Goal: Use online tool/utility: Utilize a website feature to perform a specific function

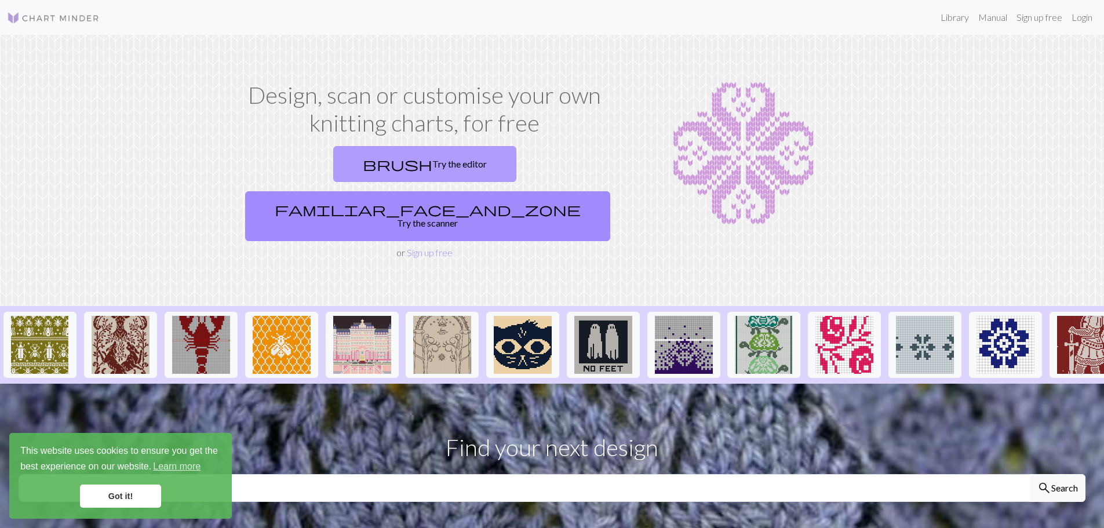
click at [338, 165] on link "brush Try the editor" at bounding box center [424, 164] width 183 height 36
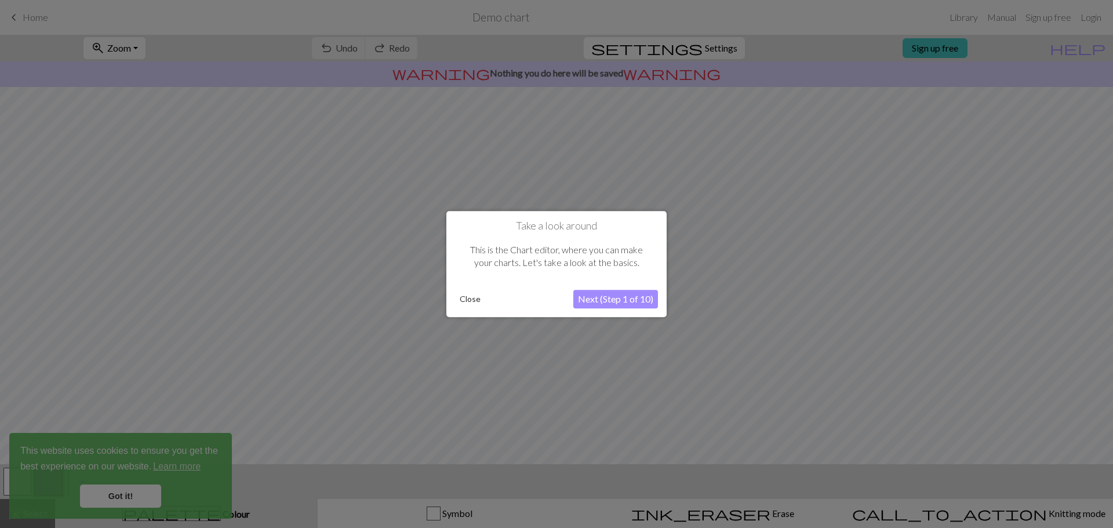
click at [637, 297] on button "Next (Step 1 of 10)" at bounding box center [615, 299] width 85 height 19
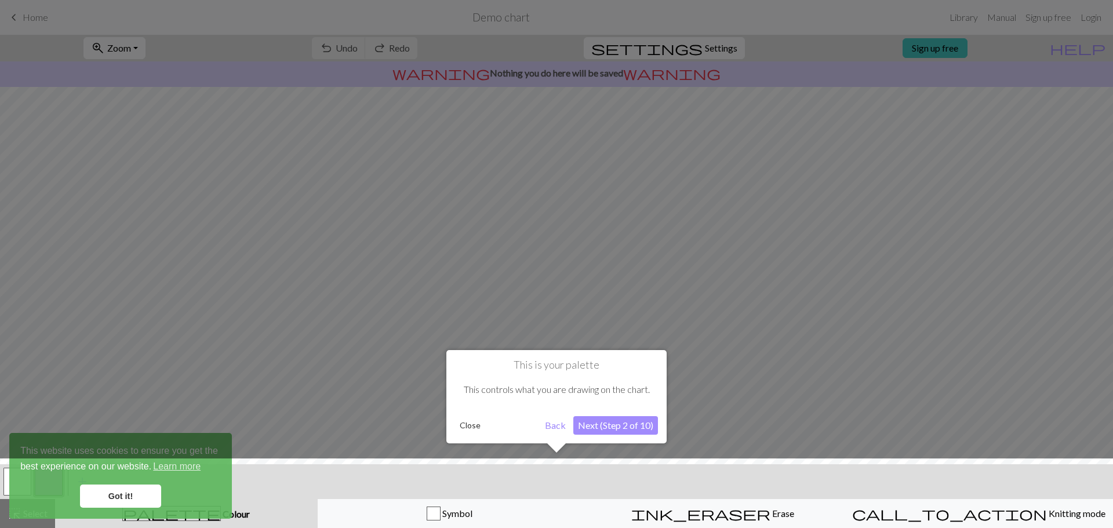
click at [624, 426] on button "Next (Step 2 of 10)" at bounding box center [615, 425] width 85 height 19
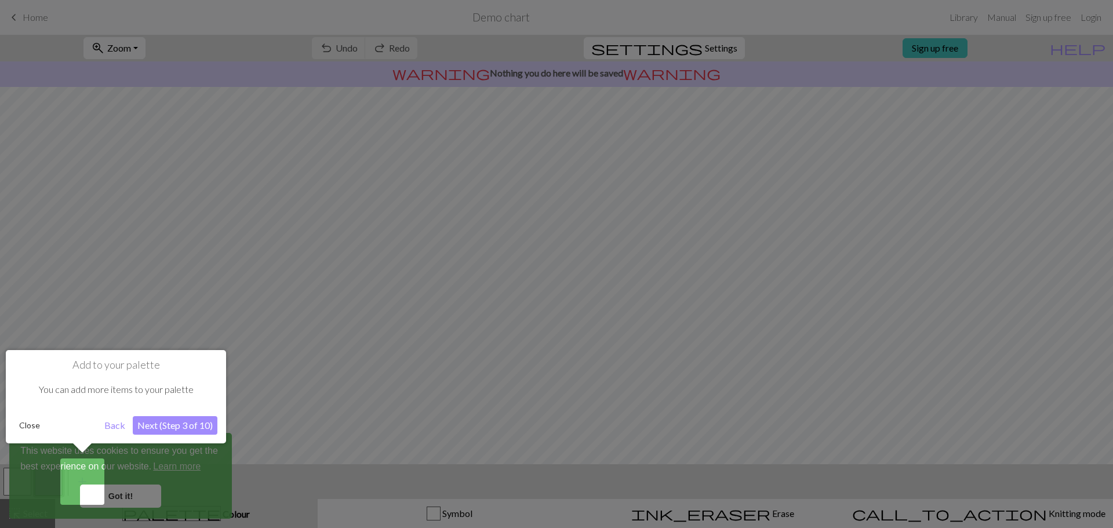
click at [209, 419] on button "Next (Step 3 of 10)" at bounding box center [175, 425] width 85 height 19
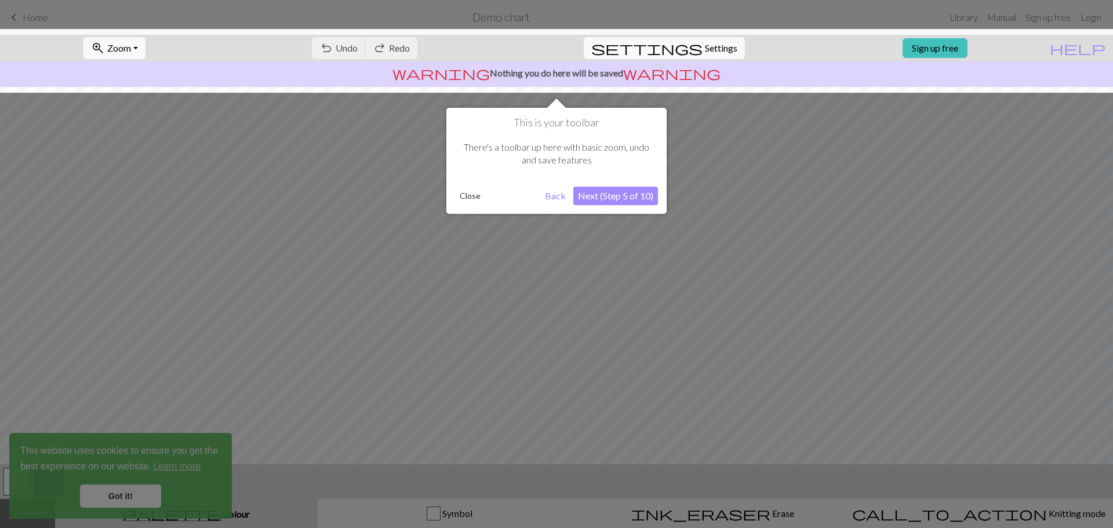
click at [622, 198] on button "Next (Step 5 of 10)" at bounding box center [615, 196] width 85 height 19
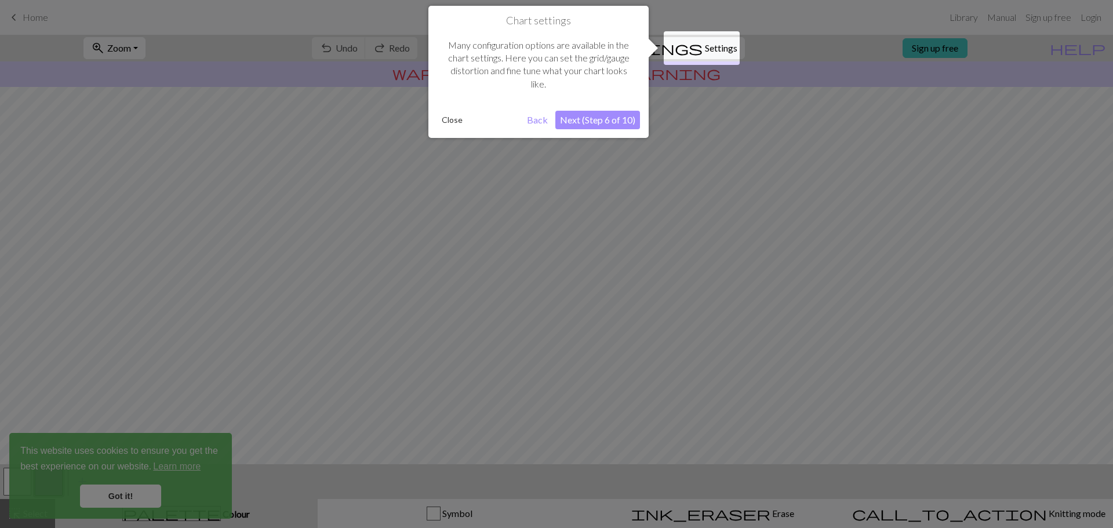
click at [597, 126] on button "Next (Step 6 of 10)" at bounding box center [597, 120] width 85 height 19
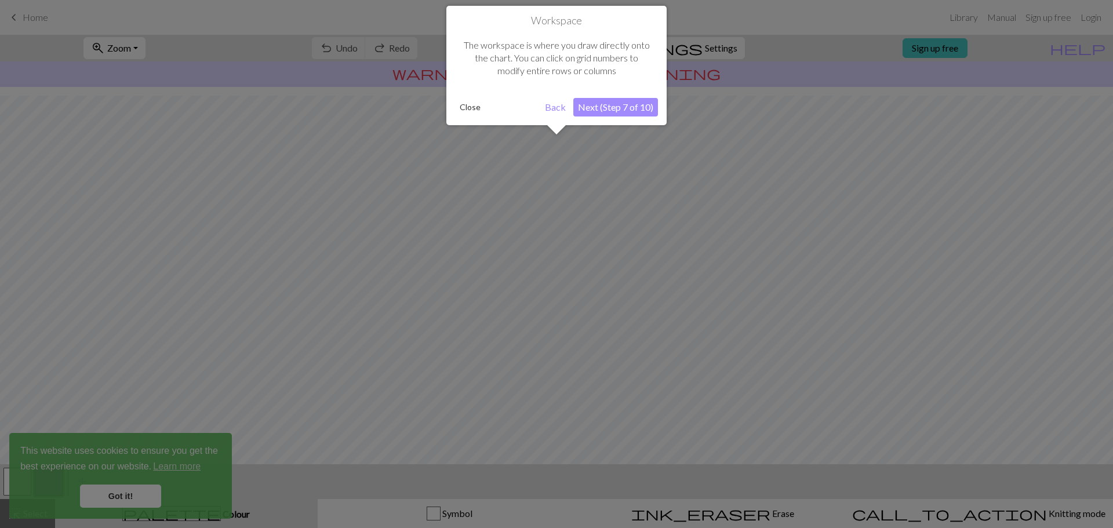
scroll to position [54, 0]
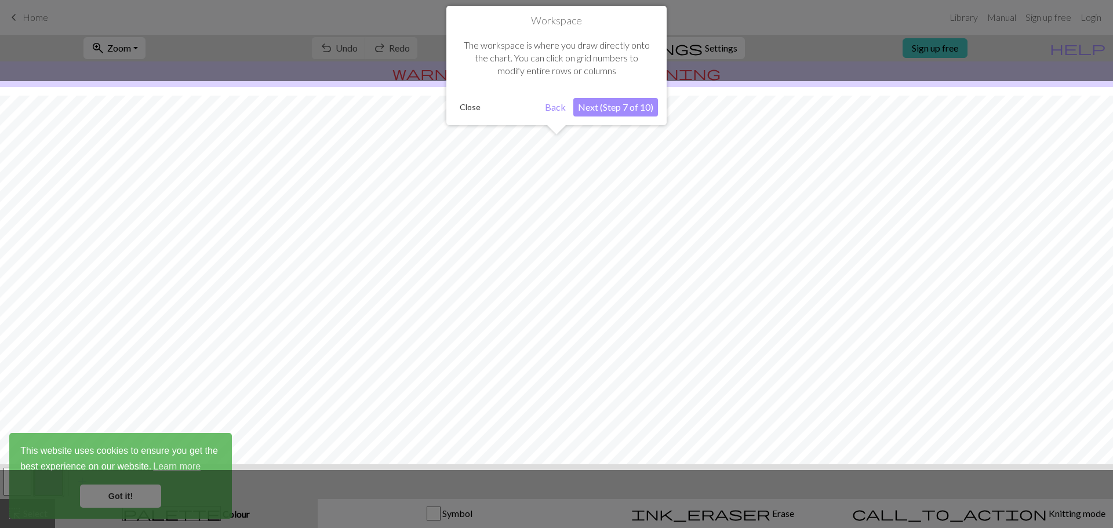
click at [630, 109] on button "Next (Step 7 of 10)" at bounding box center [615, 107] width 85 height 19
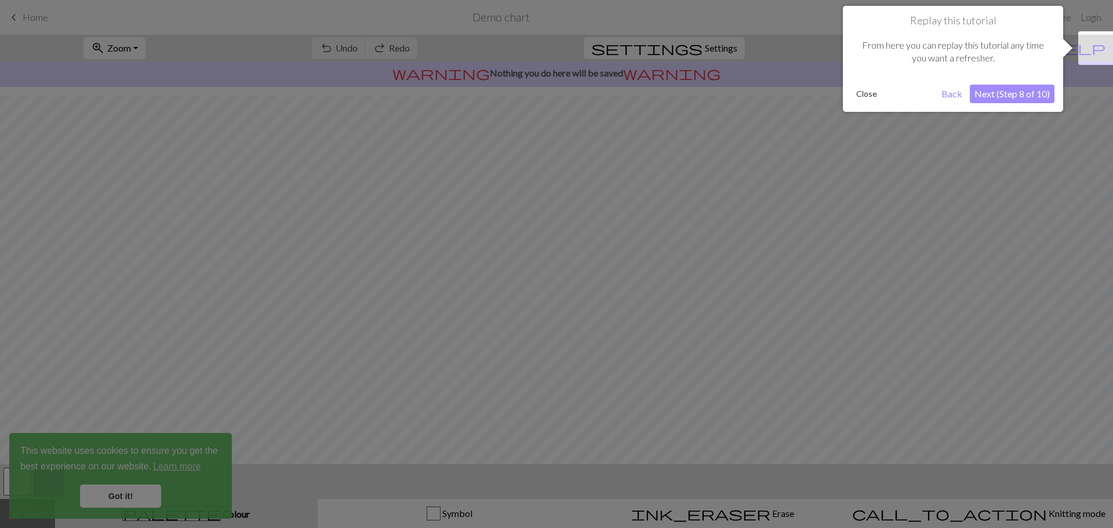
click at [986, 85] on button "Next (Step 8 of 10)" at bounding box center [1011, 94] width 85 height 19
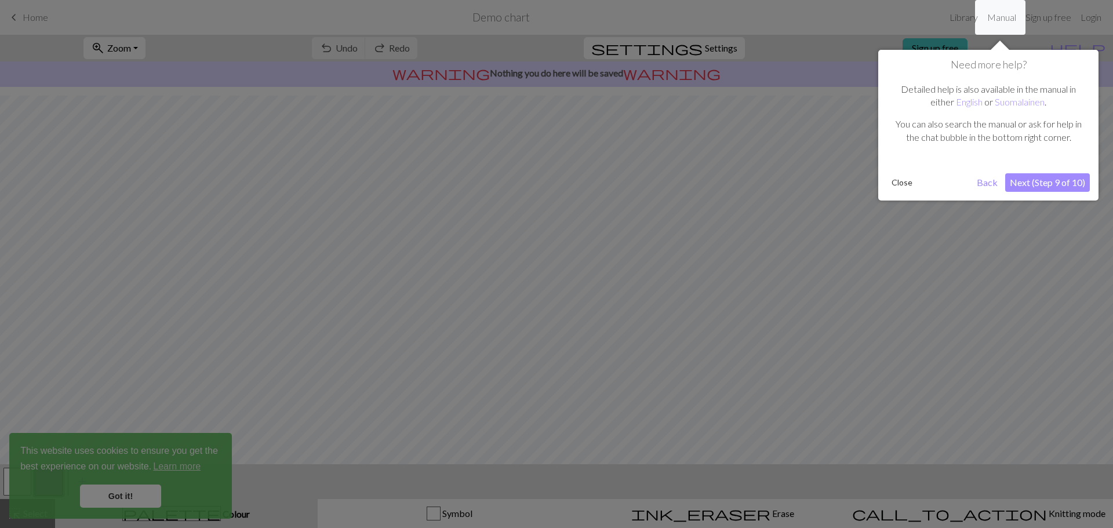
click at [1027, 184] on button "Next (Step 9 of 10)" at bounding box center [1047, 182] width 85 height 19
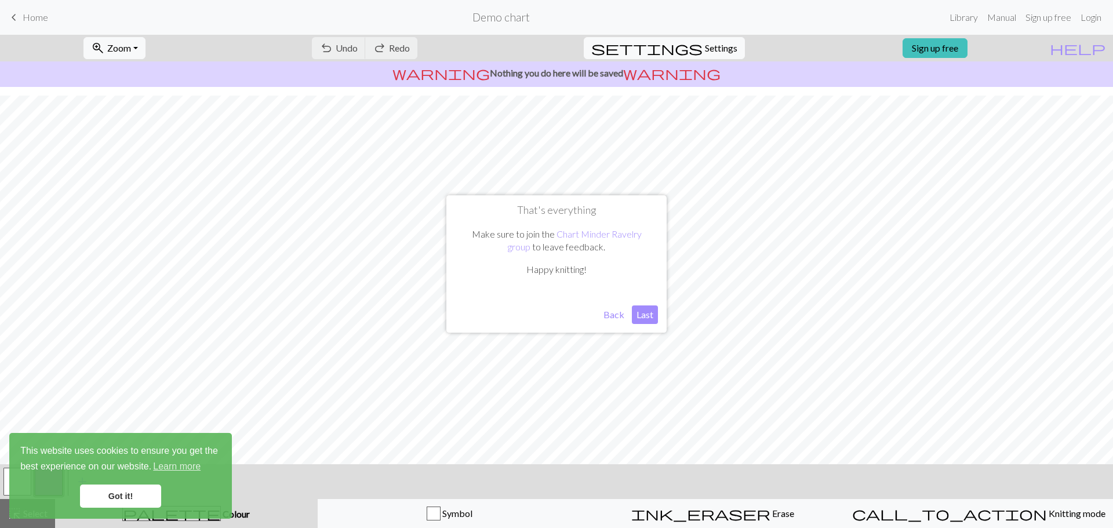
click at [645, 323] on button "Last" at bounding box center [645, 314] width 26 height 19
click at [138, 498] on link "Got it!" at bounding box center [120, 495] width 81 height 23
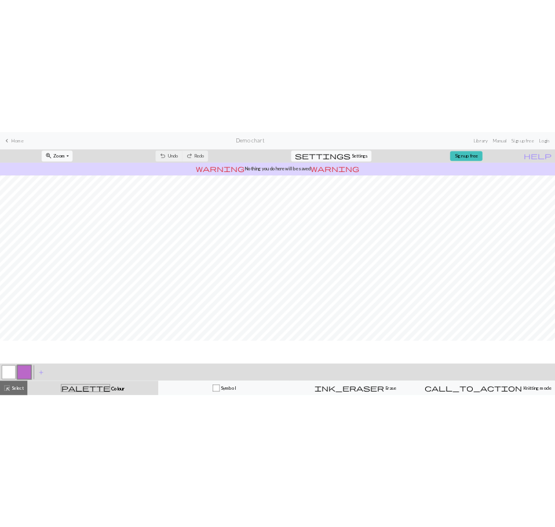
scroll to position [0, 0]
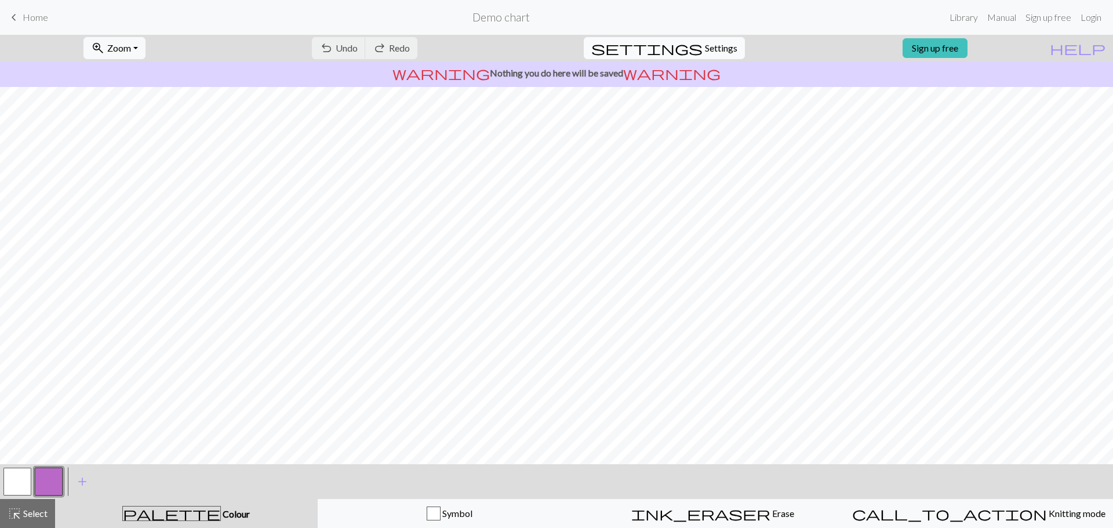
click at [705, 49] on span "Settings" at bounding box center [721, 48] width 32 height 14
select select "aran"
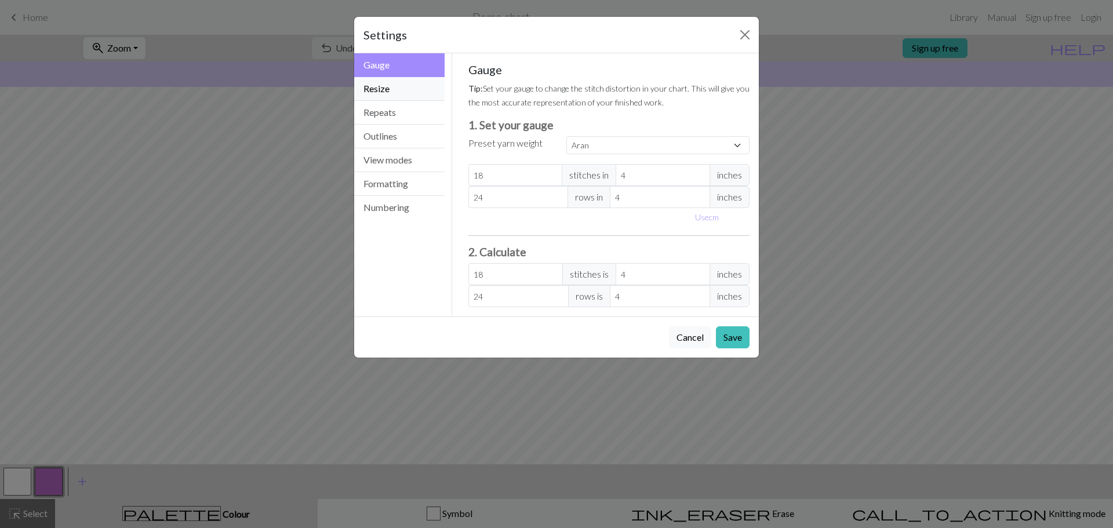
click at [393, 89] on button "Resize" at bounding box center [399, 89] width 90 height 24
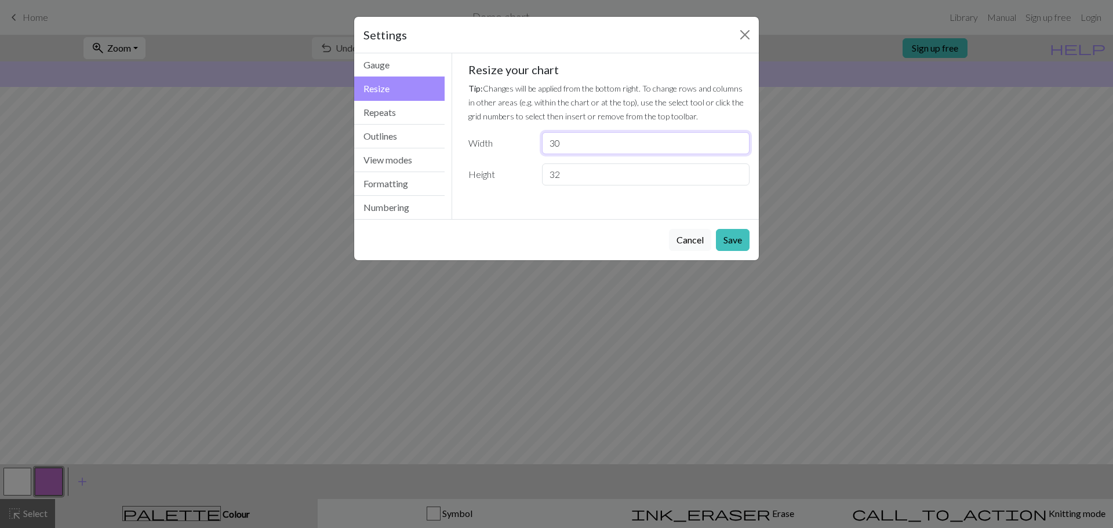
drag, startPoint x: 628, startPoint y: 145, endPoint x: 497, endPoint y: 143, distance: 130.4
click at [497, 143] on div "Width 30" at bounding box center [609, 143] width 296 height 22
type input "12"
type input "13"
click at [749, 243] on button "Save" at bounding box center [733, 240] width 34 height 22
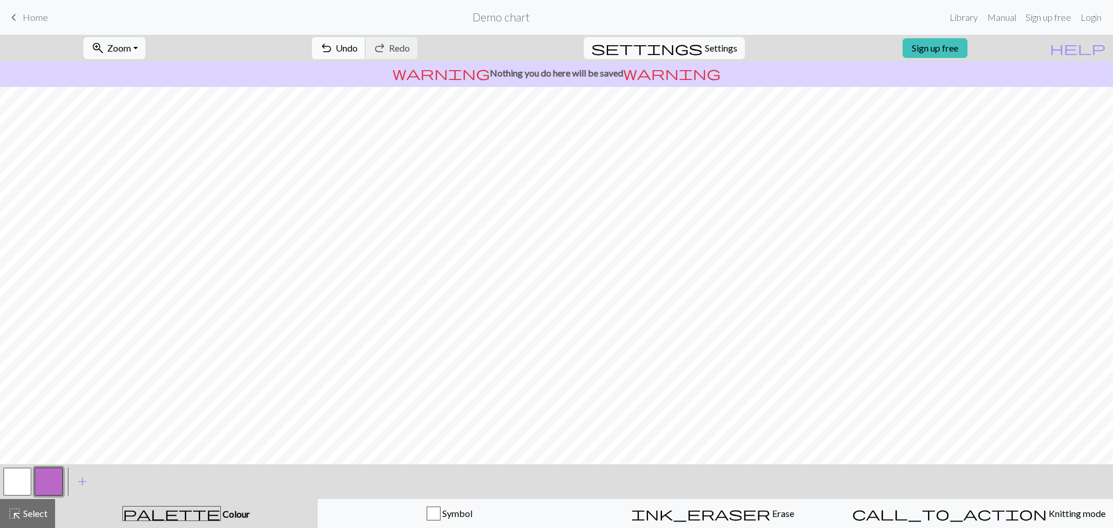
click at [366, 57] on button "undo Undo Undo" at bounding box center [339, 48] width 54 height 22
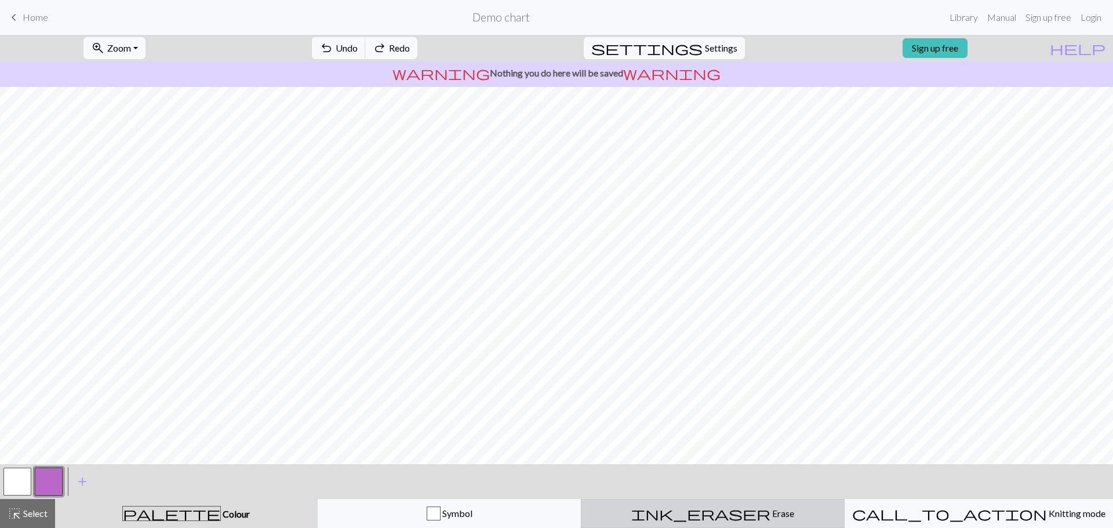
click at [704, 517] on span "ink_eraser" at bounding box center [700, 513] width 139 height 16
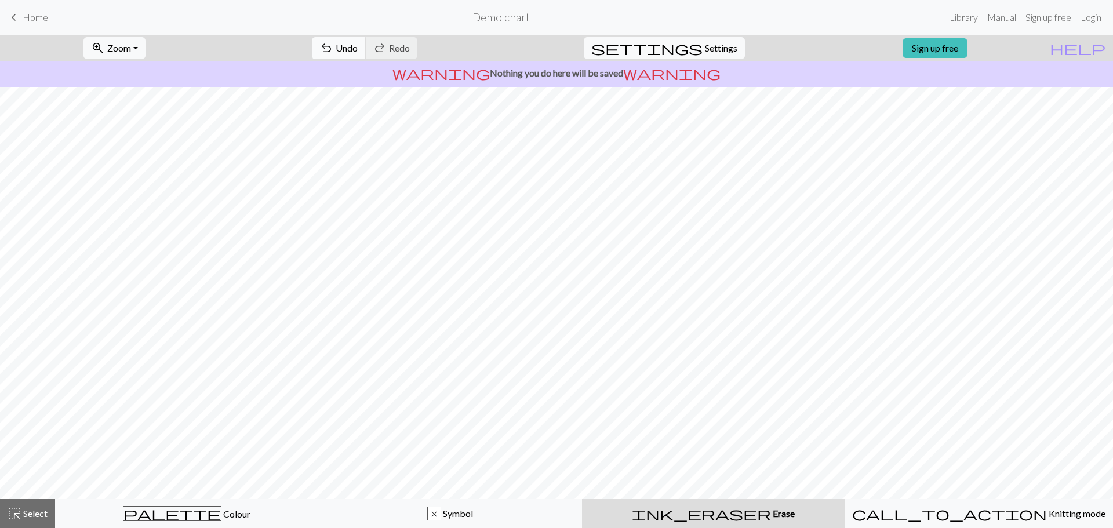
click at [358, 49] on span "Undo" at bounding box center [347, 47] width 22 height 11
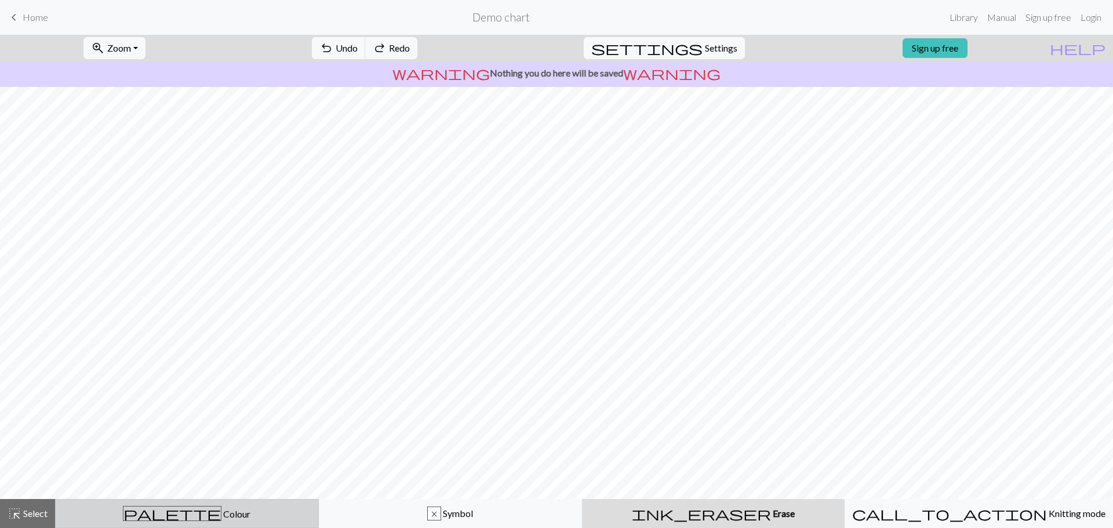
click at [221, 514] on span "Colour" at bounding box center [235, 513] width 29 height 11
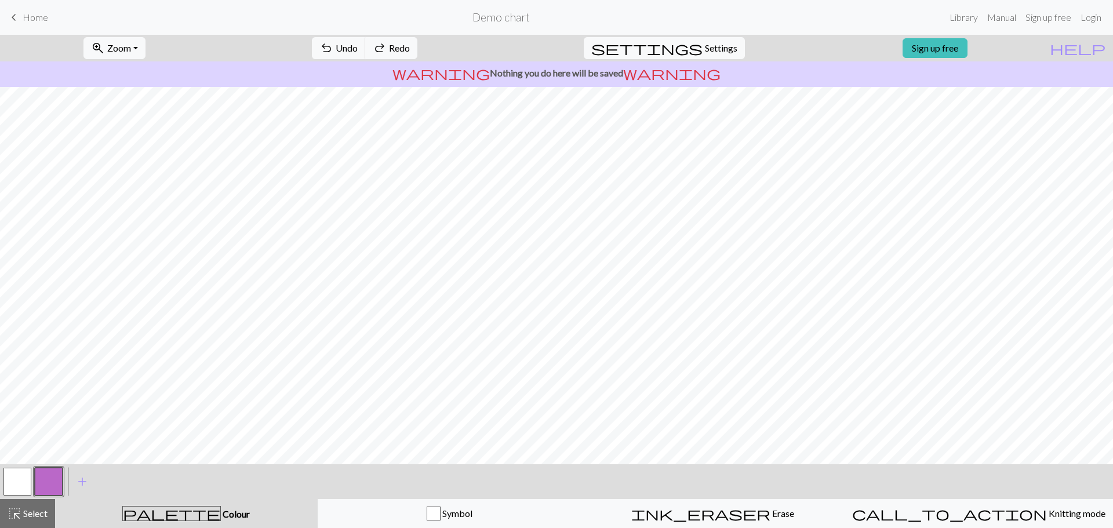
click at [19, 477] on button "button" at bounding box center [17, 482] width 28 height 28
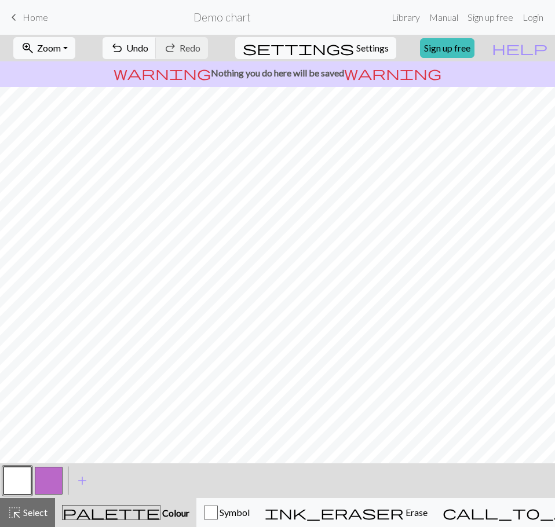
click at [56, 477] on button "button" at bounding box center [49, 481] width 28 height 28
click at [341, 52] on span "settings" at bounding box center [298, 48] width 111 height 16
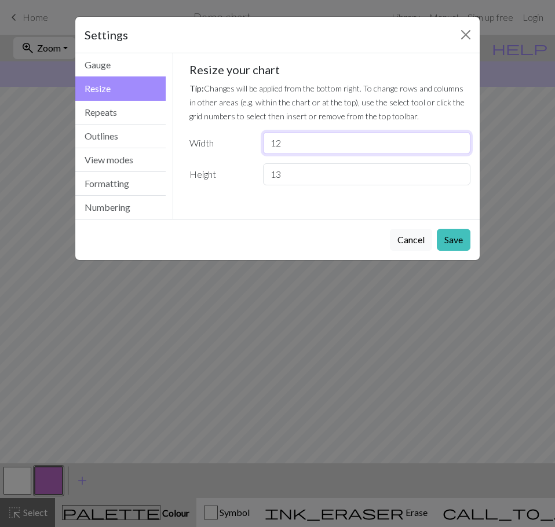
click at [302, 148] on input "12" at bounding box center [366, 143] width 207 height 22
type input "13"
click at [457, 138] on input "13" at bounding box center [366, 143] width 207 height 22
click at [455, 242] on button "Save" at bounding box center [454, 240] width 34 height 22
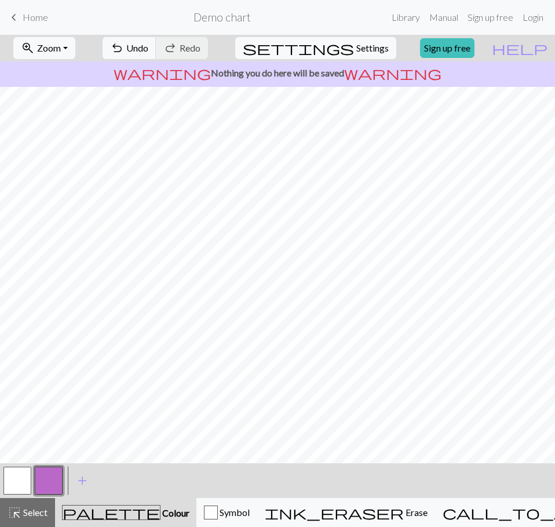
click at [19, 477] on button "button" at bounding box center [17, 481] width 28 height 28
click at [52, 479] on button "button" at bounding box center [49, 481] width 28 height 28
click at [13, 469] on button "button" at bounding box center [17, 481] width 28 height 28
click at [21, 481] on button "button" at bounding box center [17, 481] width 28 height 28
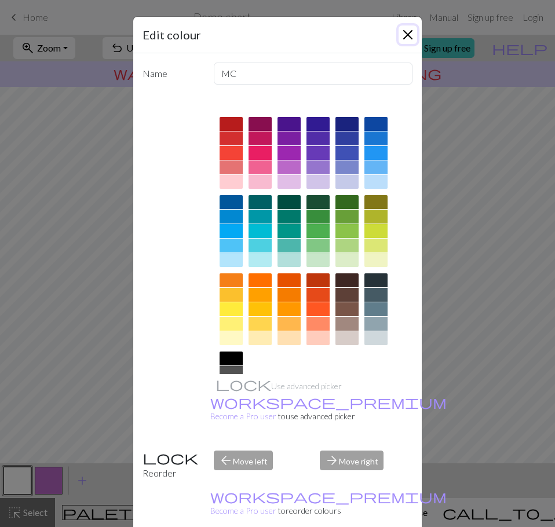
click at [404, 39] on button "Close" at bounding box center [408, 34] width 19 height 19
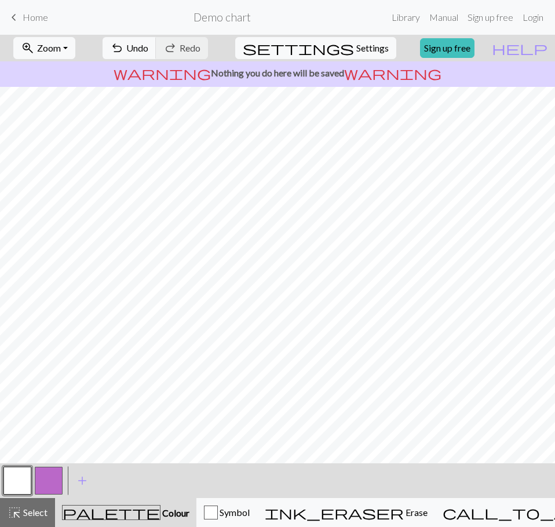
click at [43, 474] on button "button" at bounding box center [49, 481] width 28 height 28
